Goal: Information Seeking & Learning: Learn about a topic

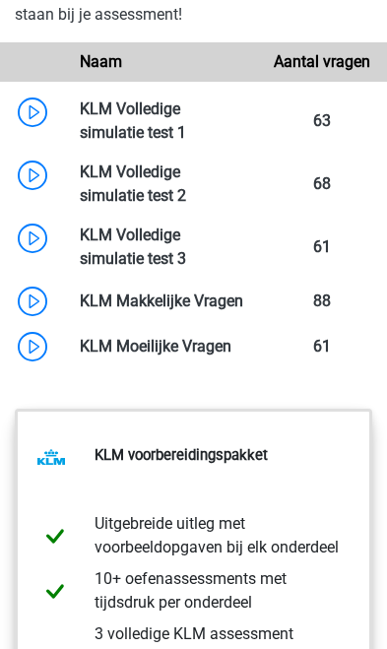
scroll to position [2614, 0]
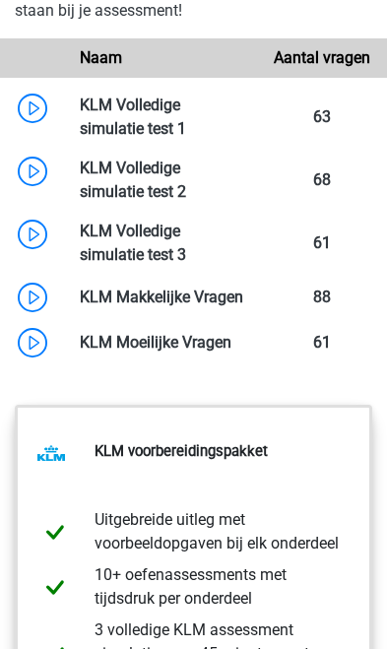
click at [186, 138] on link at bounding box center [186, 128] width 0 height 19
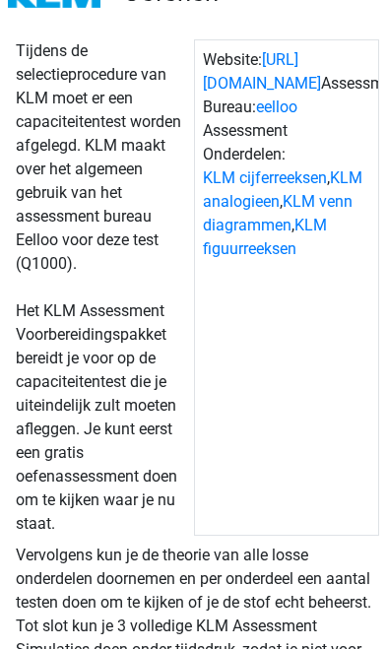
scroll to position [0, 0]
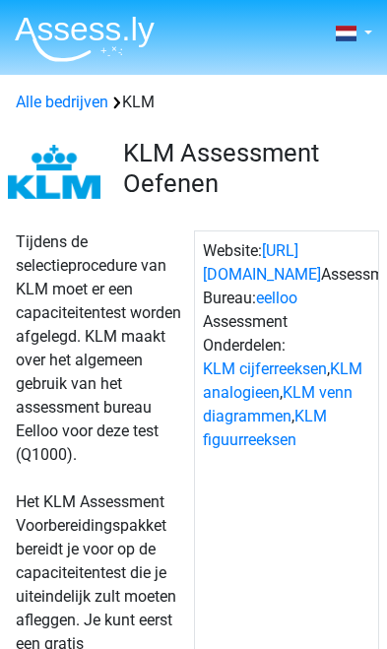
click at [321, 378] on link "KLM cijferreeksen" at bounding box center [265, 369] width 124 height 19
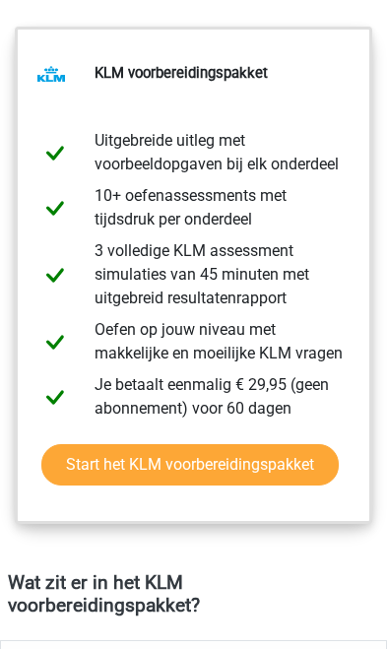
scroll to position [1548, 0]
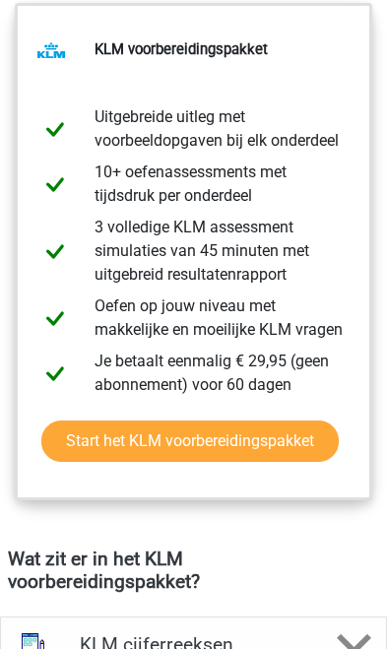
click at [298, 450] on link "Start het KLM voorbereidingspakket" at bounding box center [189, 441] width 297 height 41
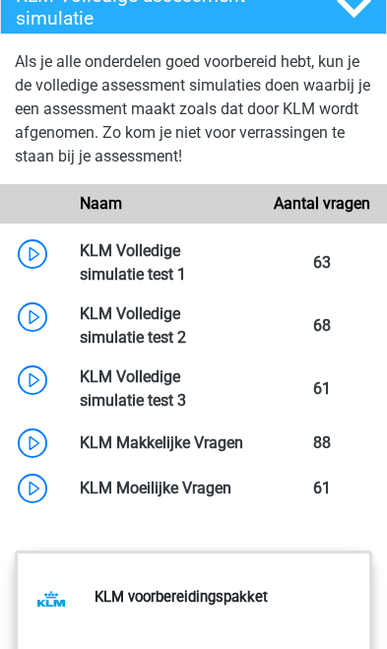
scroll to position [2468, 0]
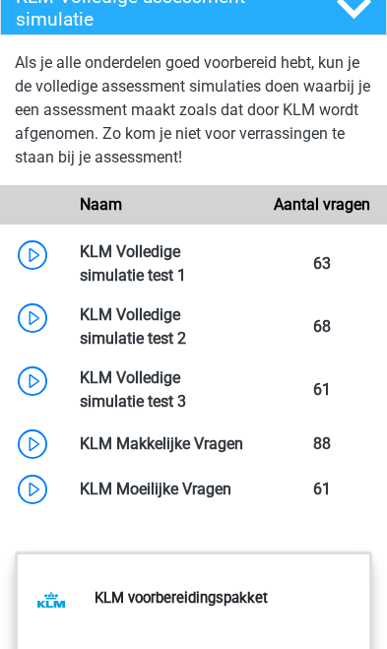
click at [186, 285] on link at bounding box center [186, 275] width 0 height 19
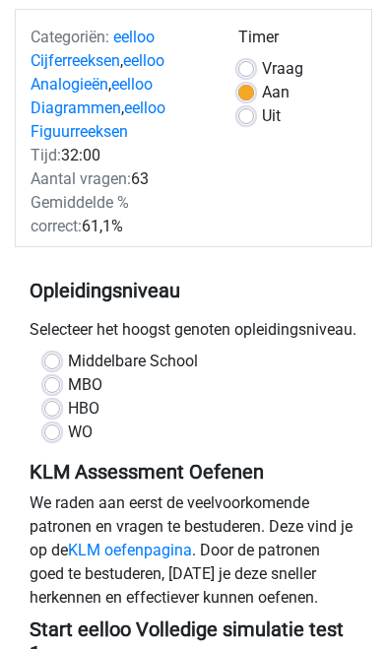
scroll to position [165, 0]
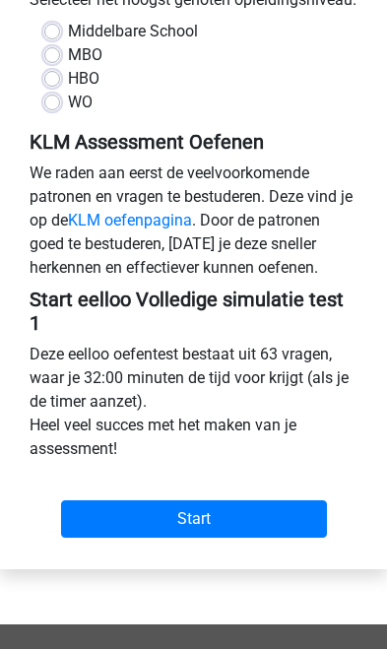
scroll to position [565, 0]
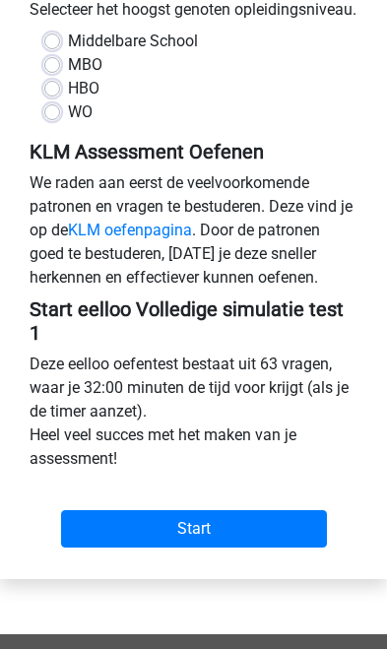
click at [273, 548] on input "Start" at bounding box center [194, 528] width 266 height 37
click at [68, 100] on label "HBO" at bounding box center [84, 89] width 32 height 24
click at [50, 97] on input "HBO" at bounding box center [52, 87] width 16 height 20
radio input "true"
click at [255, 548] on input "Start" at bounding box center [194, 528] width 266 height 37
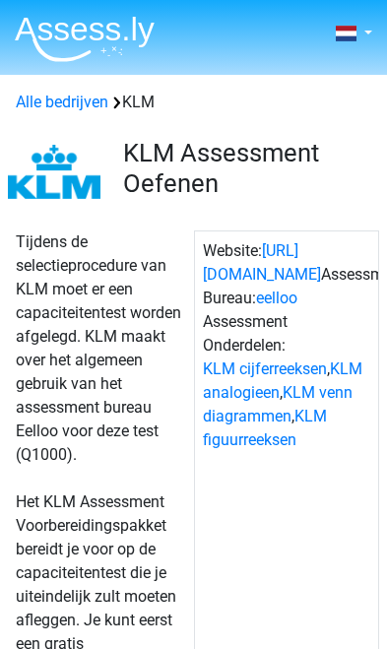
scroll to position [2179, 0]
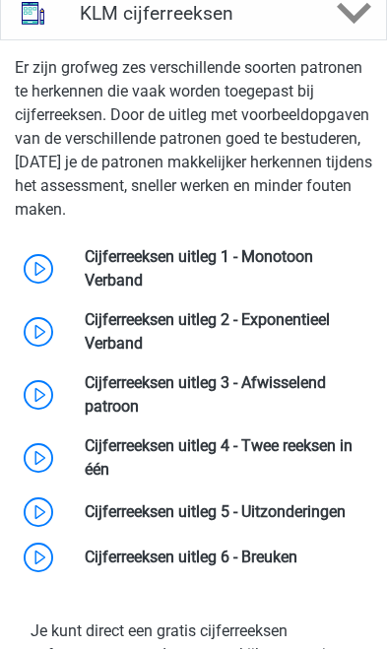
click at [143, 290] on link at bounding box center [143, 280] width 0 height 19
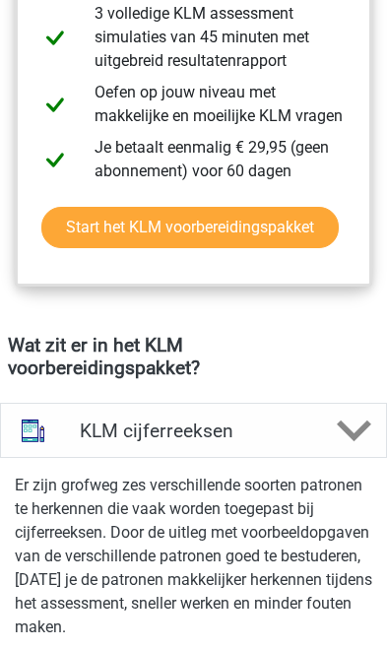
click at [336, 448] on div at bounding box center [354, 431] width 64 height 34
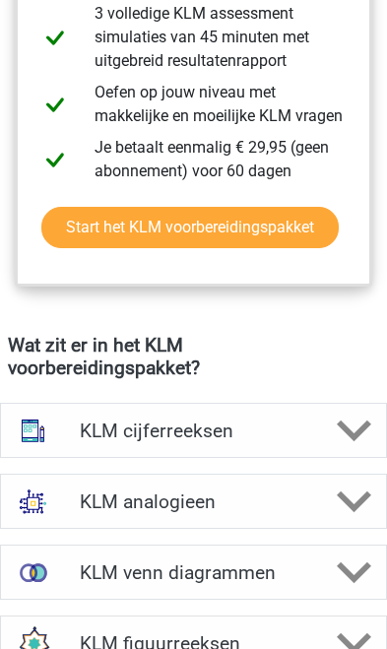
click at [346, 446] on icon at bounding box center [354, 431] width 34 height 34
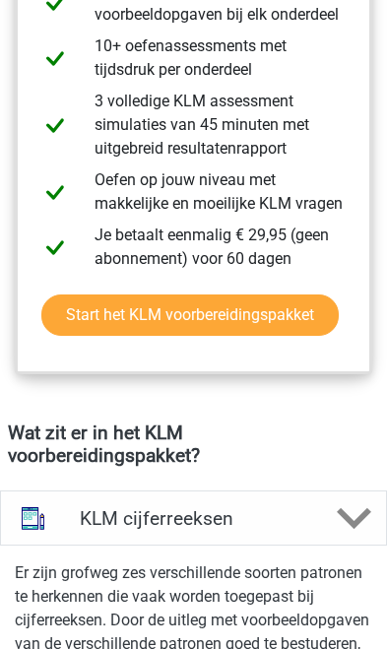
scroll to position [1675, 0]
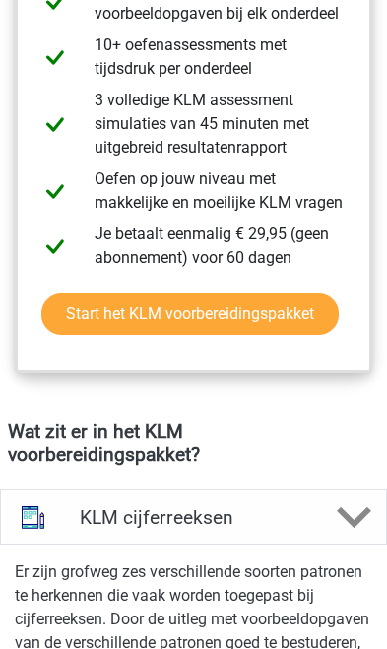
click at [321, 335] on link "Start het KLM voorbereidingspakket" at bounding box center [189, 314] width 297 height 41
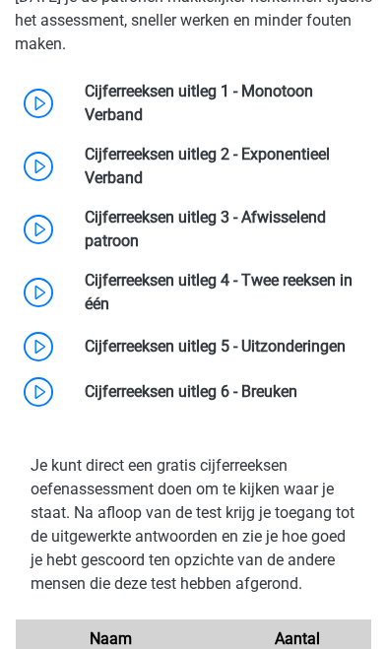
scroll to position [2344, 0]
click at [143, 121] on link at bounding box center [143, 114] width 0 height 19
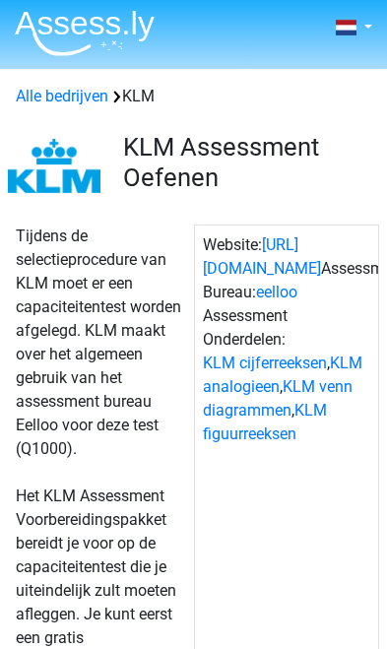
scroll to position [0, 0]
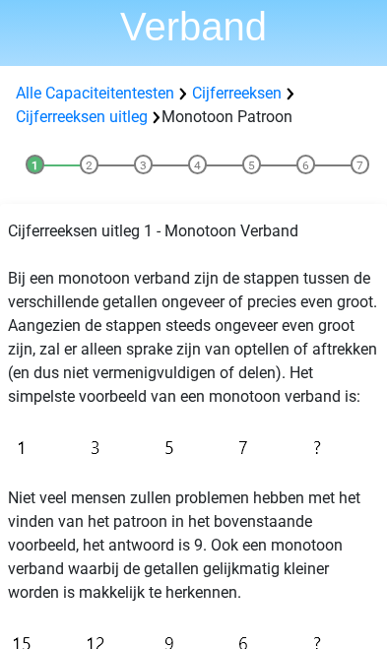
scroll to position [160, 0]
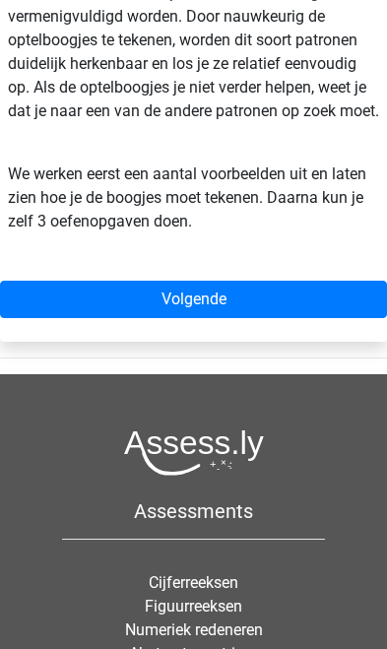
scroll to position [921, 0]
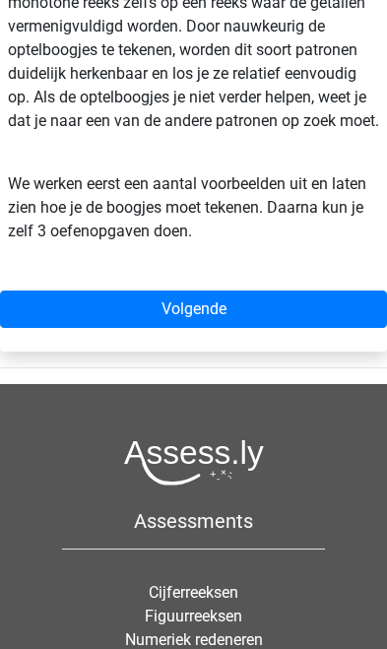
click at [332, 328] on link "Volgende" at bounding box center [193, 309] width 387 height 37
